Goal: Task Accomplishment & Management: Use online tool/utility

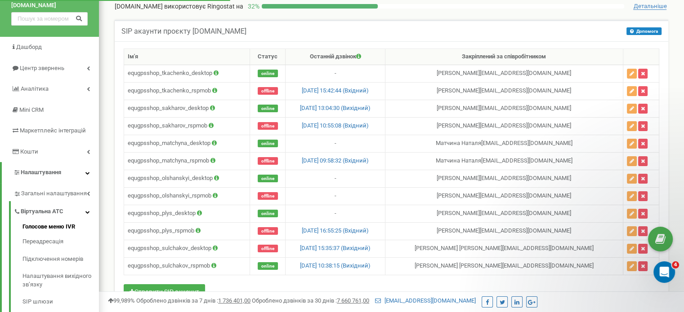
scroll to position [45, 0]
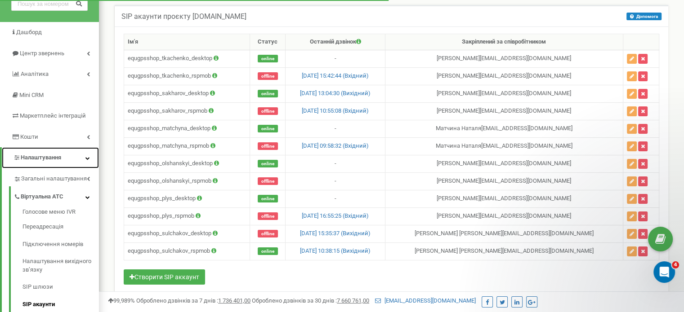
click at [50, 158] on span "Налаштування" at bounding box center [41, 157] width 40 height 7
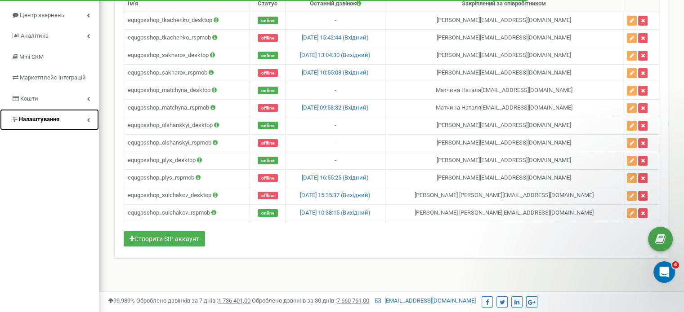
scroll to position [135, 0]
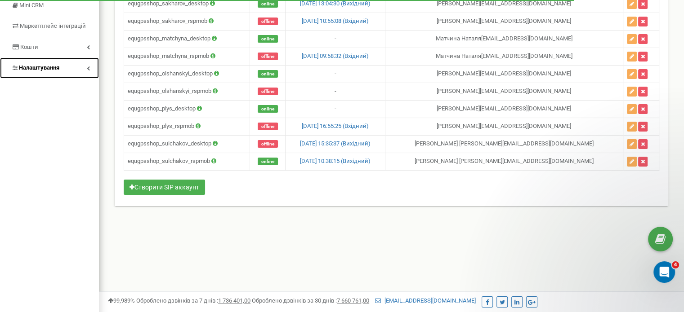
click at [86, 67] on link "Налаштування" at bounding box center [49, 68] width 99 height 21
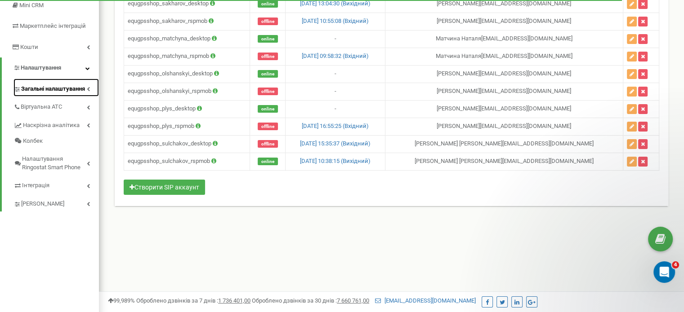
click at [71, 88] on span "Загальні налаштування" at bounding box center [53, 89] width 64 height 9
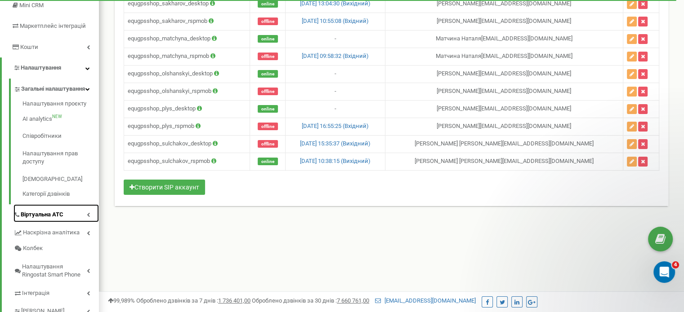
click at [49, 219] on span "Віртуальна АТС" at bounding box center [42, 215] width 43 height 9
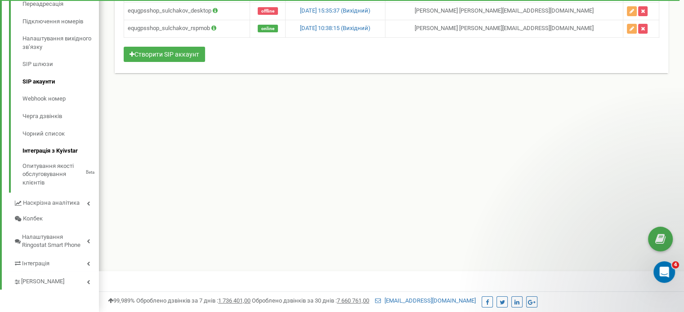
scroll to position [223, 0]
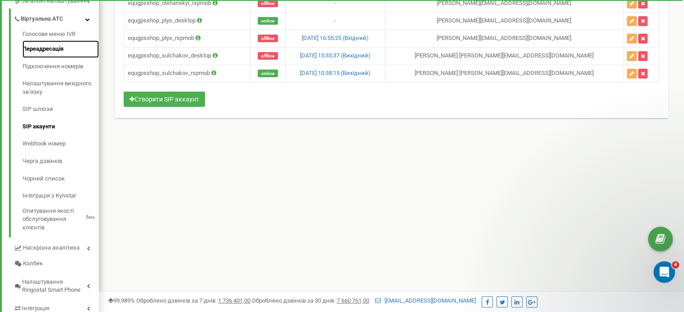
click at [58, 45] on link "Переадресація" at bounding box center [60, 49] width 76 height 18
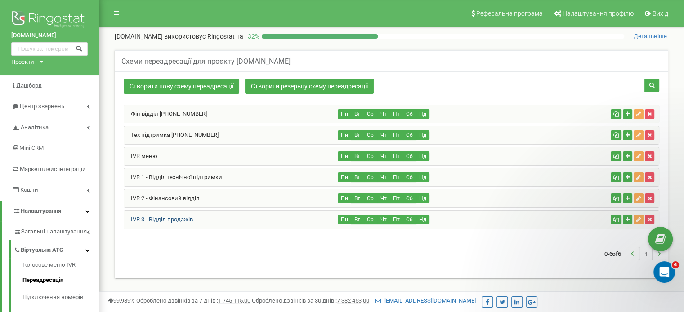
click at [182, 219] on link "IVR 3 - Відділ продажів" at bounding box center [158, 219] width 69 height 7
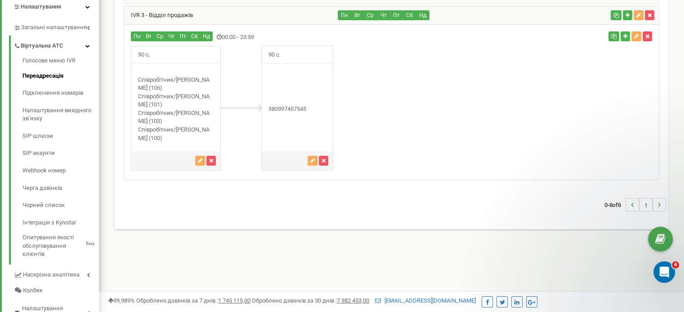
scroll to position [225, 0]
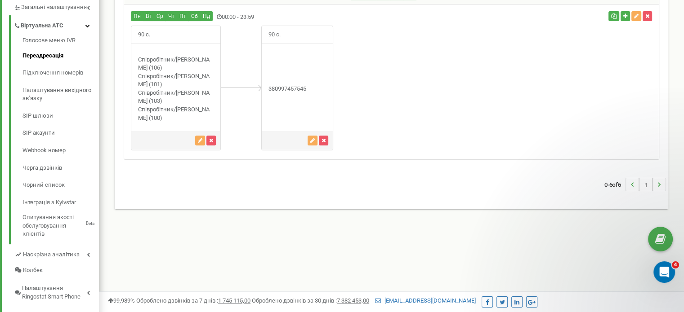
drag, startPoint x: 190, startPoint y: 69, endPoint x: 150, endPoint y: 60, distance: 41.0
click at [150, 60] on div "Співробітник/[PERSON_NAME] (106)" at bounding box center [175, 89] width 89 height 67
drag, startPoint x: 187, startPoint y: 81, endPoint x: 147, endPoint y: 77, distance: 39.8
click at [147, 77] on div "Співробітник/[PERSON_NAME] (106)" at bounding box center [175, 89] width 89 height 67
drag, startPoint x: 196, startPoint y: 99, endPoint x: 156, endPoint y: 91, distance: 40.8
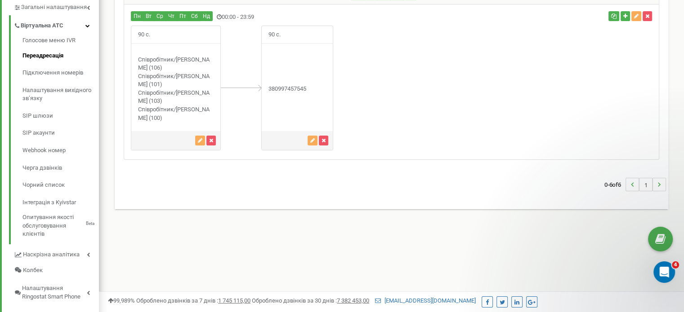
click at [156, 91] on div "Співробітник/[PERSON_NAME] (106)" at bounding box center [175, 89] width 89 height 67
drag, startPoint x: 187, startPoint y: 122, endPoint x: 153, endPoint y: 115, distance: 34.9
click at [153, 115] on div "Співробітник/[PERSON_NAME] (106)" at bounding box center [175, 89] width 89 height 67
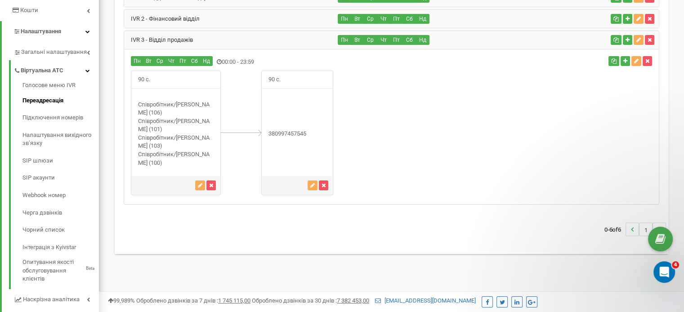
scroll to position [135, 0]
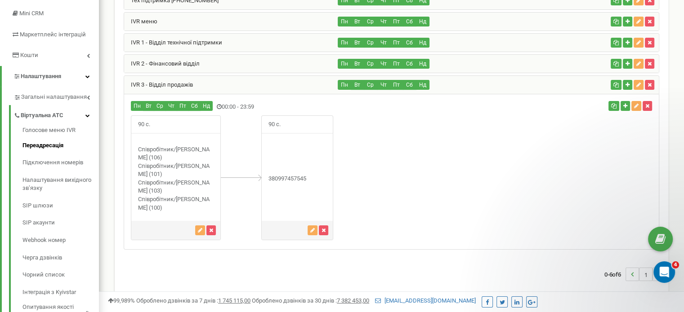
drag, startPoint x: 286, startPoint y: 179, endPoint x: 280, endPoint y: 178, distance: 6.0
click at [280, 178] on div "380997457545" at bounding box center [297, 179] width 71 height 9
click at [352, 170] on div "90 с." at bounding box center [391, 178] width 534 height 125
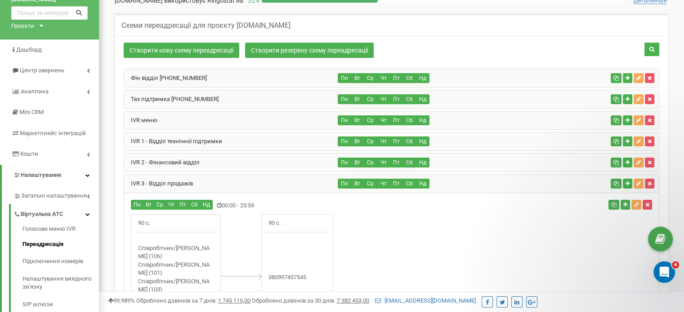
scroll to position [51, 0]
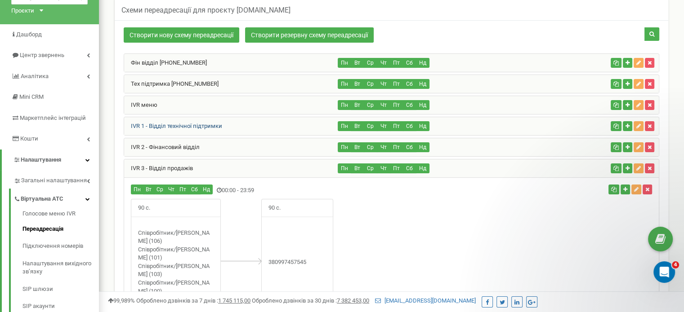
click at [177, 128] on link "IVR 1 - Відділ технічної підтримки" at bounding box center [173, 126] width 98 height 7
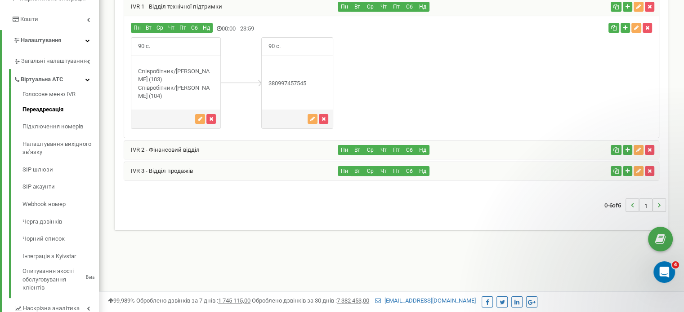
scroll to position [186, 0]
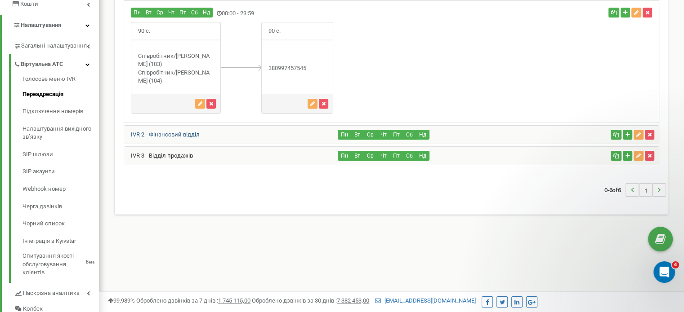
click at [179, 138] on link "IVR 2 - Фінансовий відділ" at bounding box center [162, 134] width 76 height 7
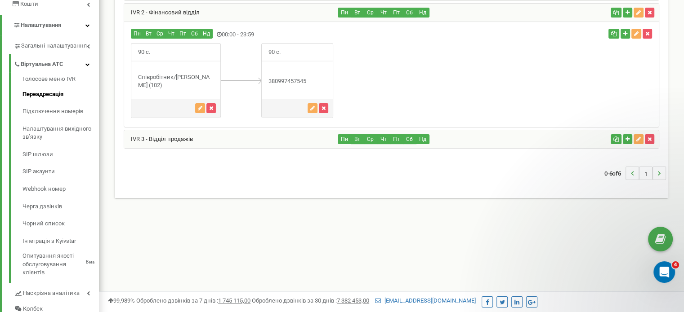
click at [178, 132] on div "IVR 3 - Відділ продажів" at bounding box center [231, 139] width 214 height 18
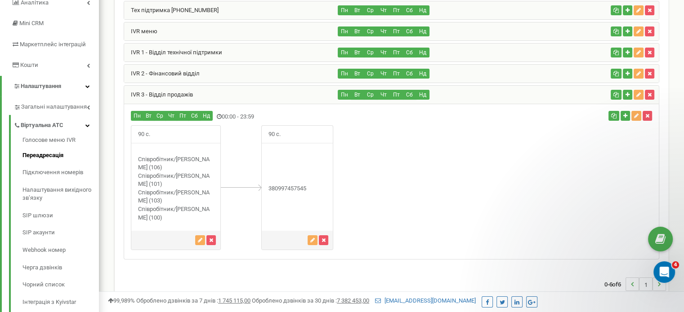
scroll to position [135, 0]
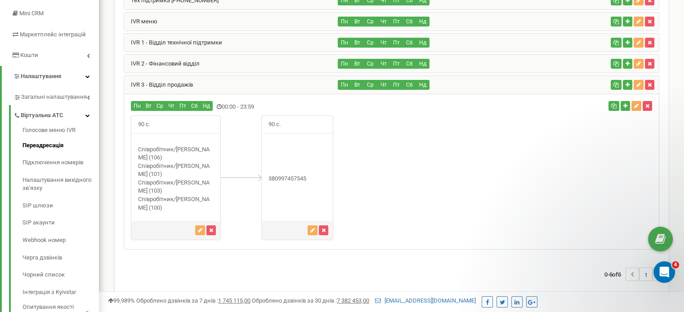
drag, startPoint x: 194, startPoint y: 158, endPoint x: 136, endPoint y: 147, distance: 59.0
click at [136, 147] on div "Співробітник/[PERSON_NAME] (106)" at bounding box center [175, 179] width 89 height 67
click at [663, 270] on icon "Відкрити програму для спілкування Intercom" at bounding box center [662, 271] width 15 height 15
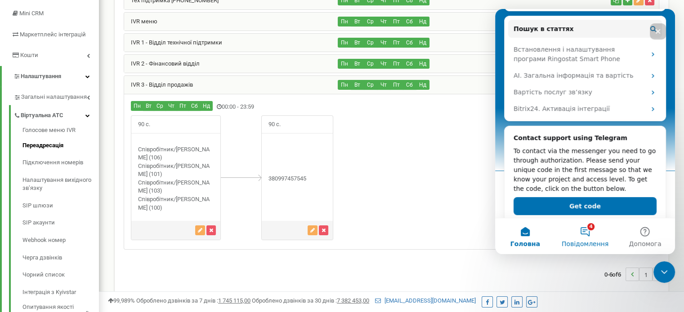
scroll to position [0, 0]
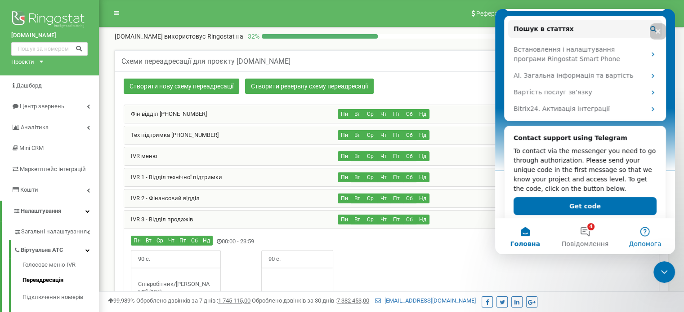
click at [645, 231] on button "Допомога" at bounding box center [645, 236] width 60 height 36
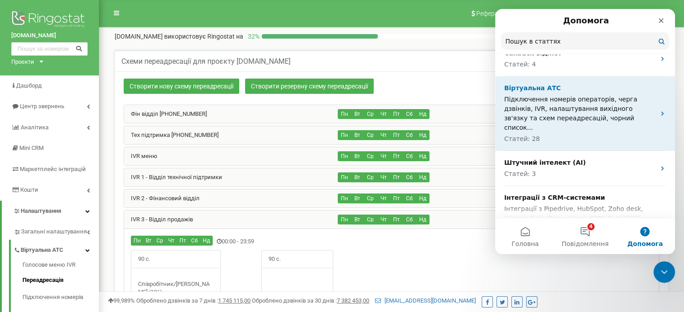
scroll to position [449, 0]
click at [648, 98] on p "Підключення номерів операторів, черга дзвінків, IVR, налаштування вихідного зв'…" at bounding box center [579, 112] width 151 height 38
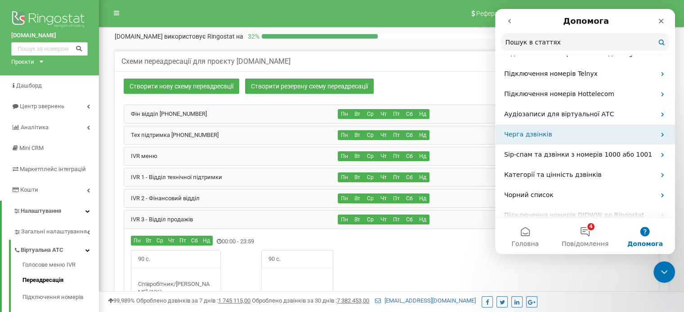
scroll to position [135, 0]
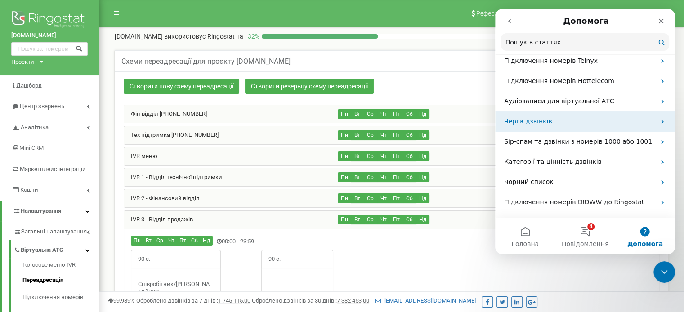
click at [557, 122] on p "Черга дзвінків" at bounding box center [579, 121] width 151 height 9
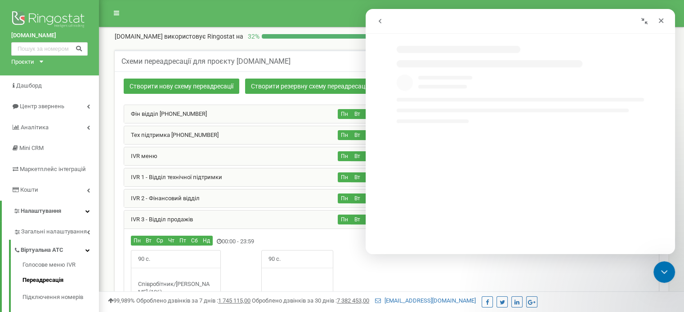
select select "uk"
click at [111, 196] on div "Схеми переадресації для проєкту [DOMAIN_NAME] Створити нову схему переадресації…" at bounding box center [391, 248] width 567 height 396
click at [663, 272] on icon "Закрити програму для спілкування Intercom" at bounding box center [662, 271] width 11 height 11
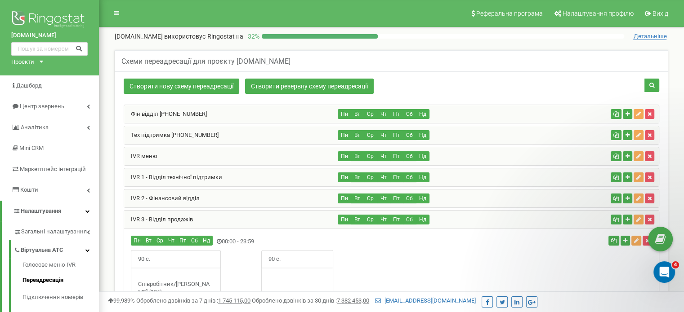
scroll to position [0, 0]
select select "uk"
click at [428, 59] on div "Схеми переадресації для проєкту [DOMAIN_NAME]" at bounding box center [391, 61] width 553 height 22
click at [88, 248] on icon at bounding box center [87, 250] width 4 height 4
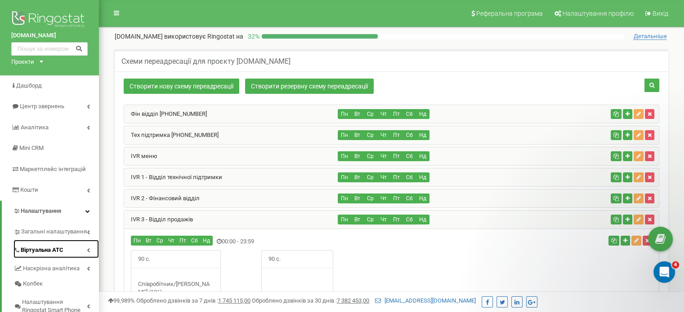
click at [87, 248] on icon at bounding box center [88, 250] width 3 height 4
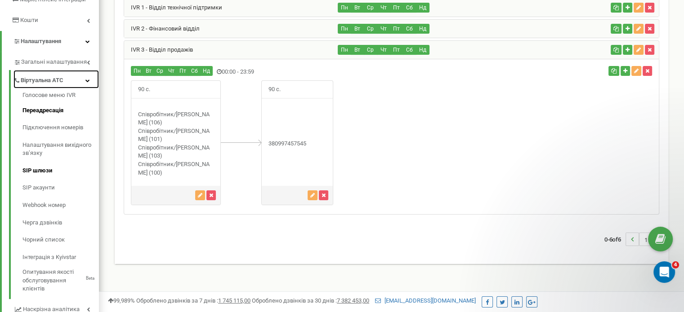
scroll to position [180, 0]
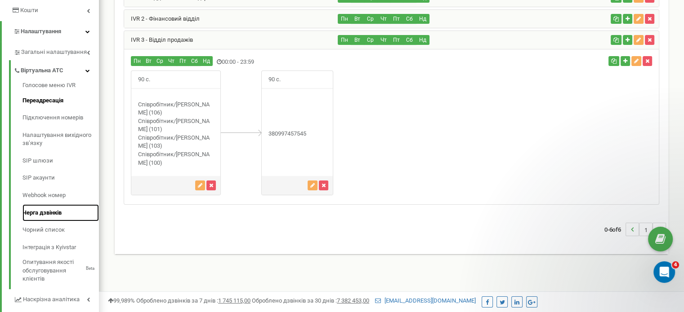
click at [52, 213] on link "Черга дзвінків" at bounding box center [60, 214] width 76 height 18
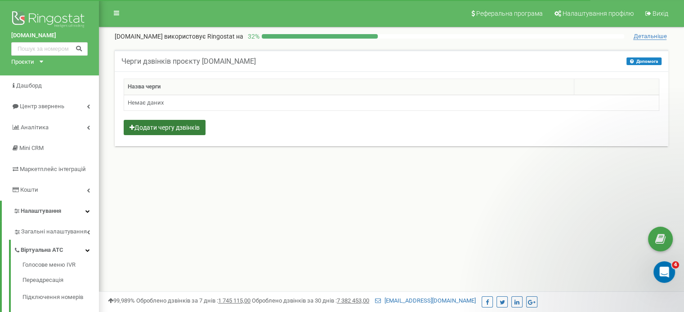
click at [151, 129] on button "Додати чергу дзвінків" at bounding box center [165, 127] width 82 height 15
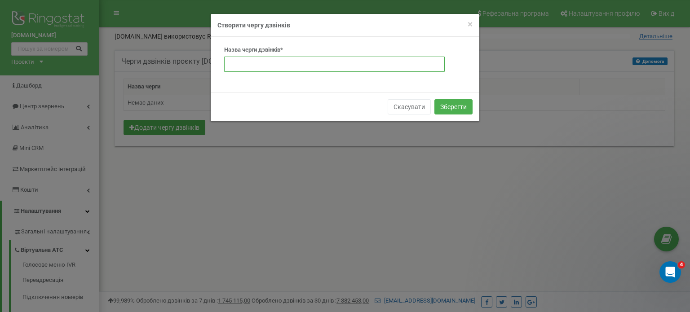
click at [238, 67] on input "text" at bounding box center [334, 64] width 221 height 15
type input "Черга дзвінків"
click at [449, 104] on button "Зберегти" at bounding box center [454, 106] width 38 height 15
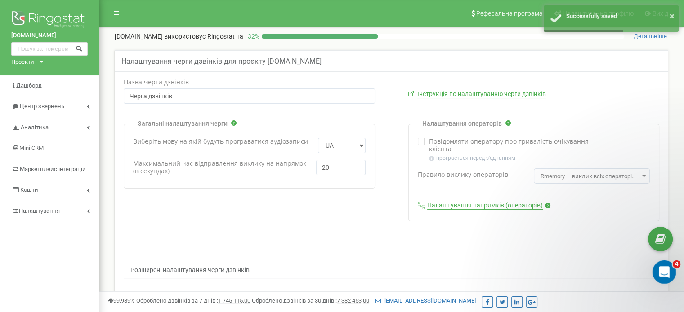
click at [664, 271] on icon "Відкрити програму для спілкування Intercom" at bounding box center [662, 271] width 15 height 15
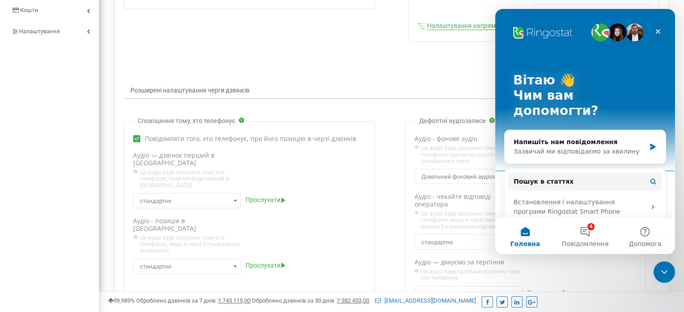
click at [111, 213] on div "Налаштування черги дзвінків для проєкту equgps.shop Назва черги дзвінків Черга …" at bounding box center [391, 191] width 567 height 642
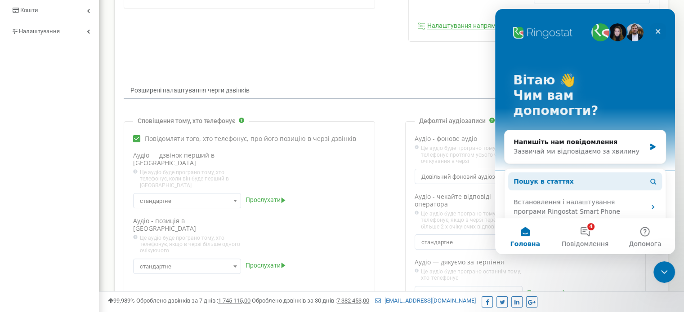
scroll to position [153, 0]
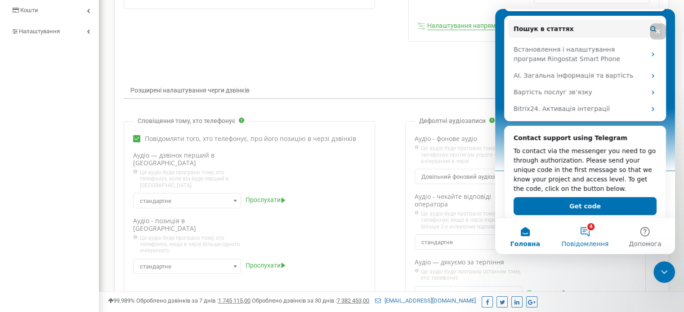
click at [581, 235] on button "4 Повідомлення" at bounding box center [585, 236] width 60 height 36
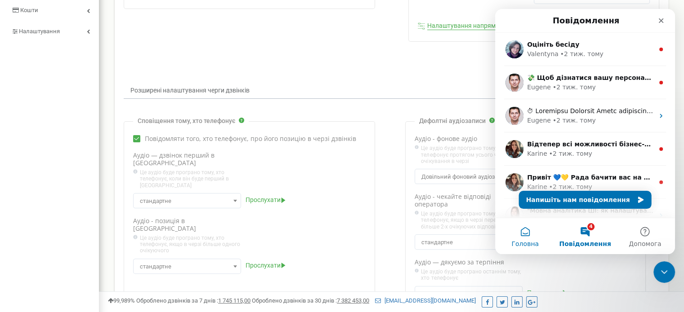
click at [524, 236] on button "Головна" at bounding box center [525, 236] width 60 height 36
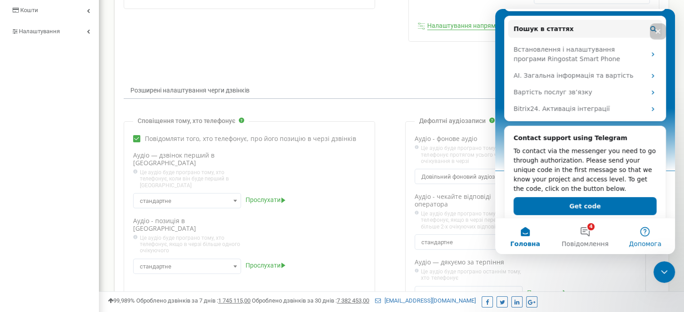
click at [644, 230] on button "Допомога" at bounding box center [645, 236] width 60 height 36
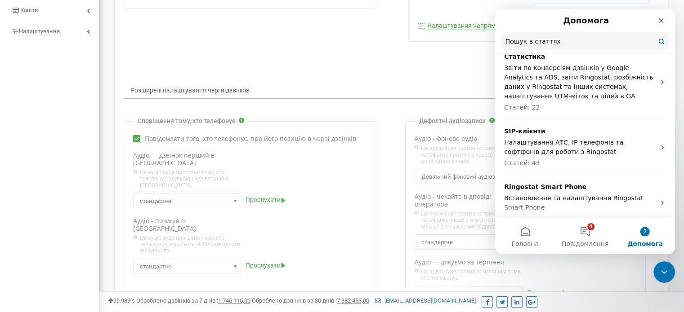
scroll to position [405, 0]
